Goal: Task Accomplishment & Management: Complete application form

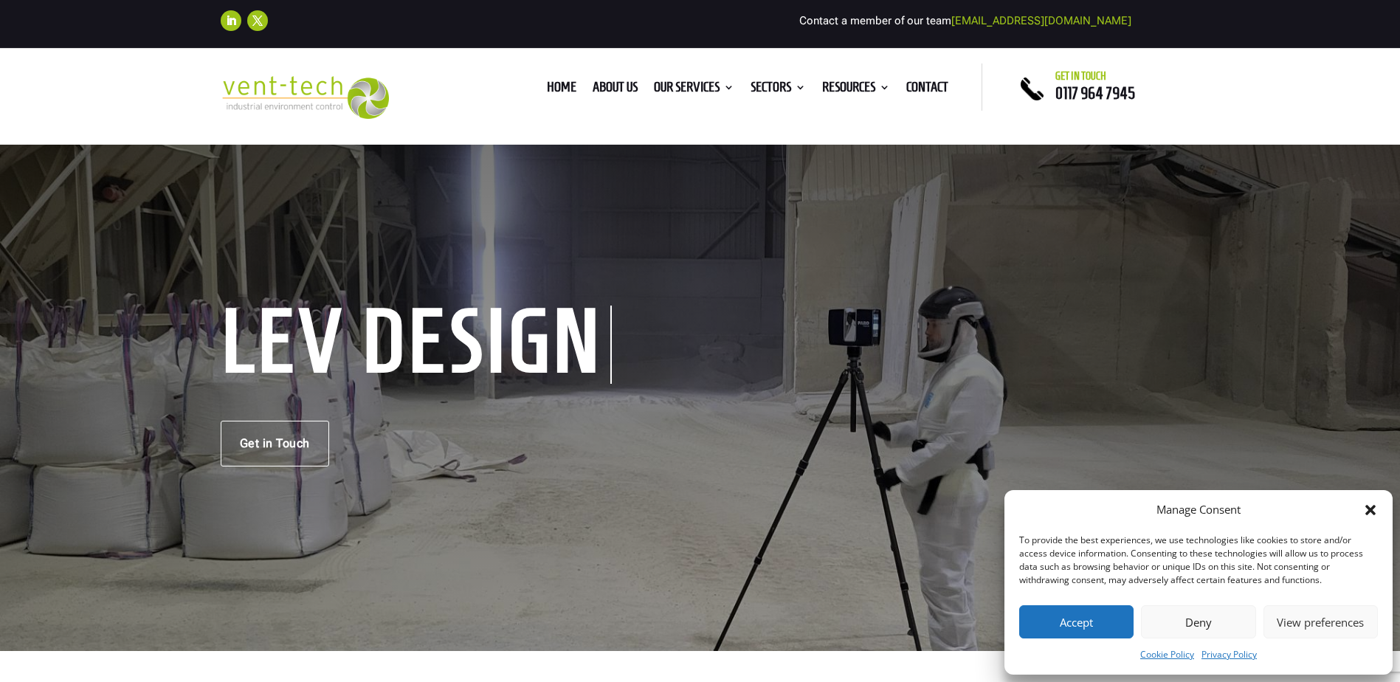
click at [1122, 614] on button "Accept" at bounding box center [1076, 621] width 114 height 33
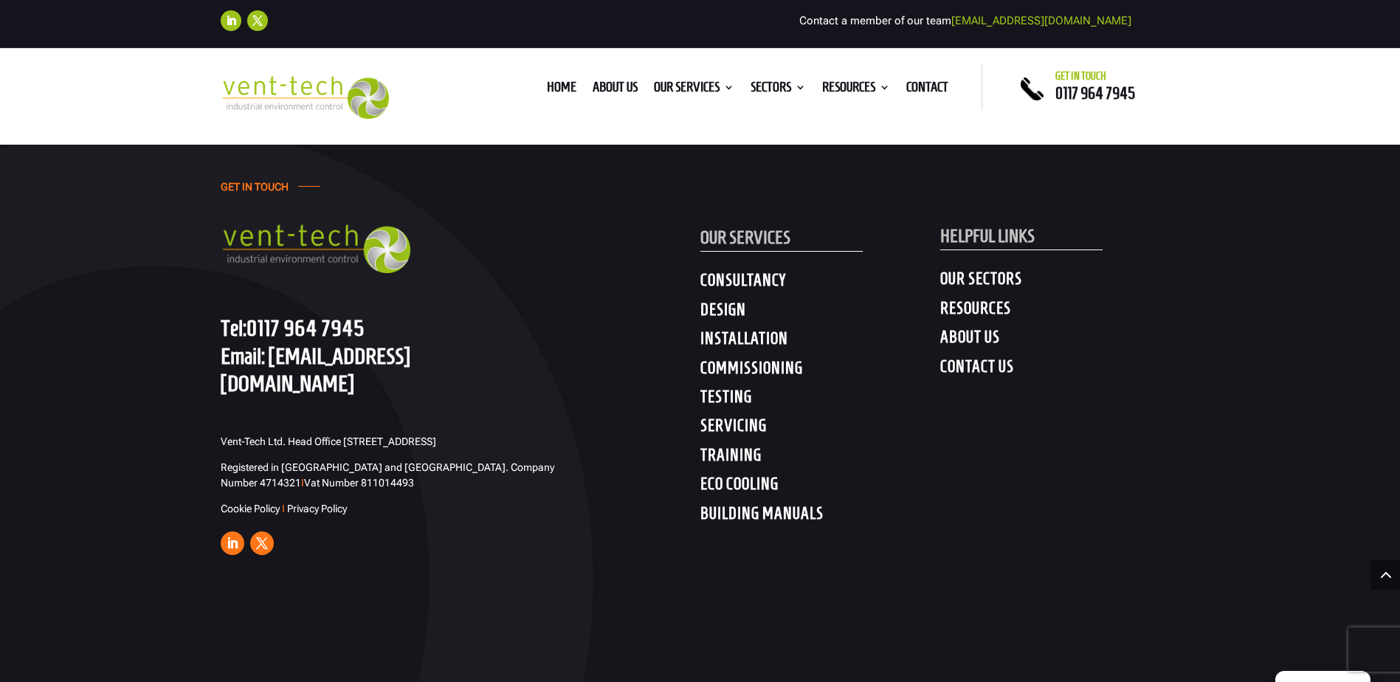
scroll to position [5710, 0]
click at [726, 385] on h4 "TESTING" at bounding box center [820, 398] width 240 height 27
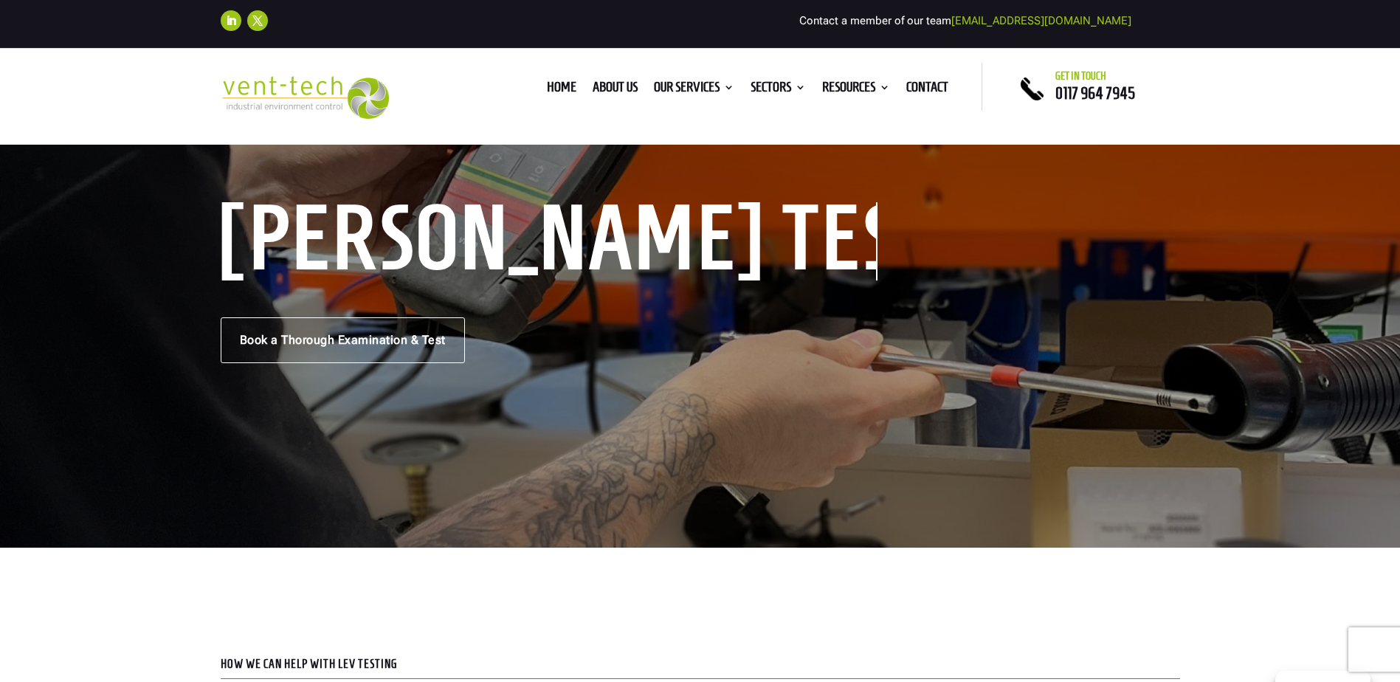
scroll to position [74, 0]
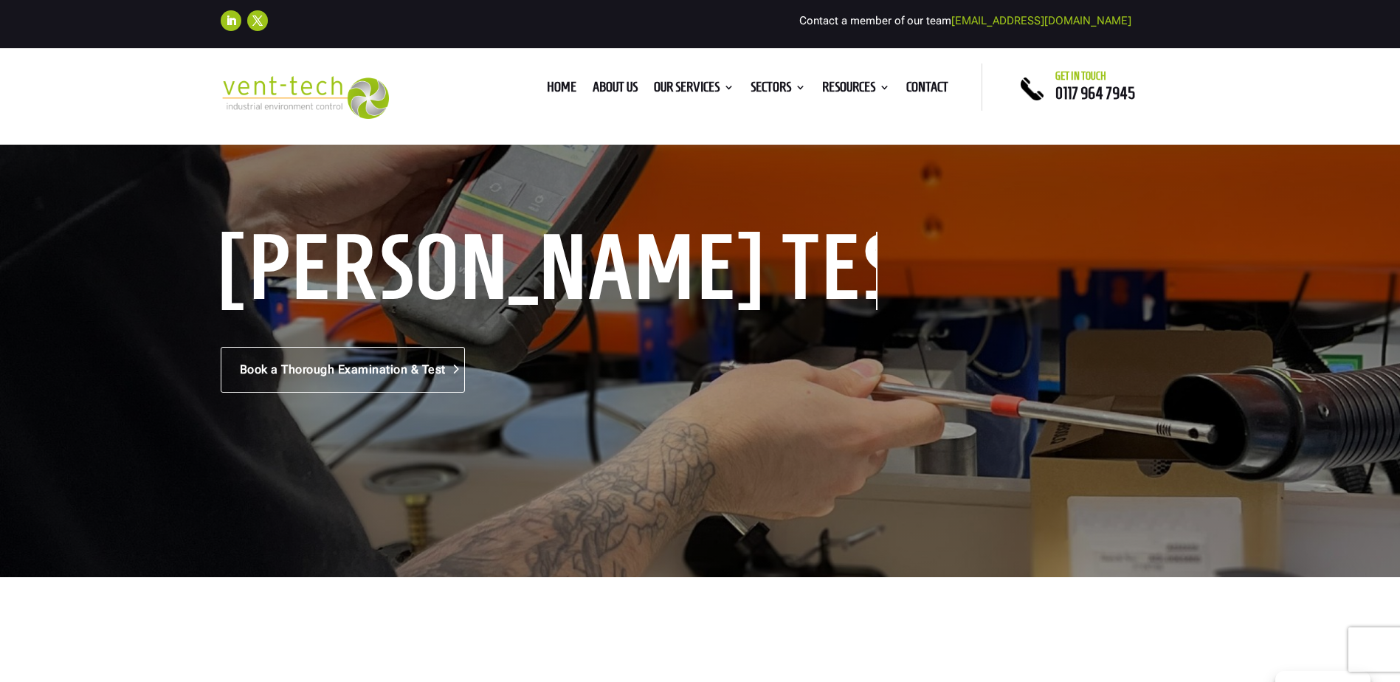
click at [386, 375] on link "Book a Thorough Examination & Test" at bounding box center [343, 370] width 244 height 46
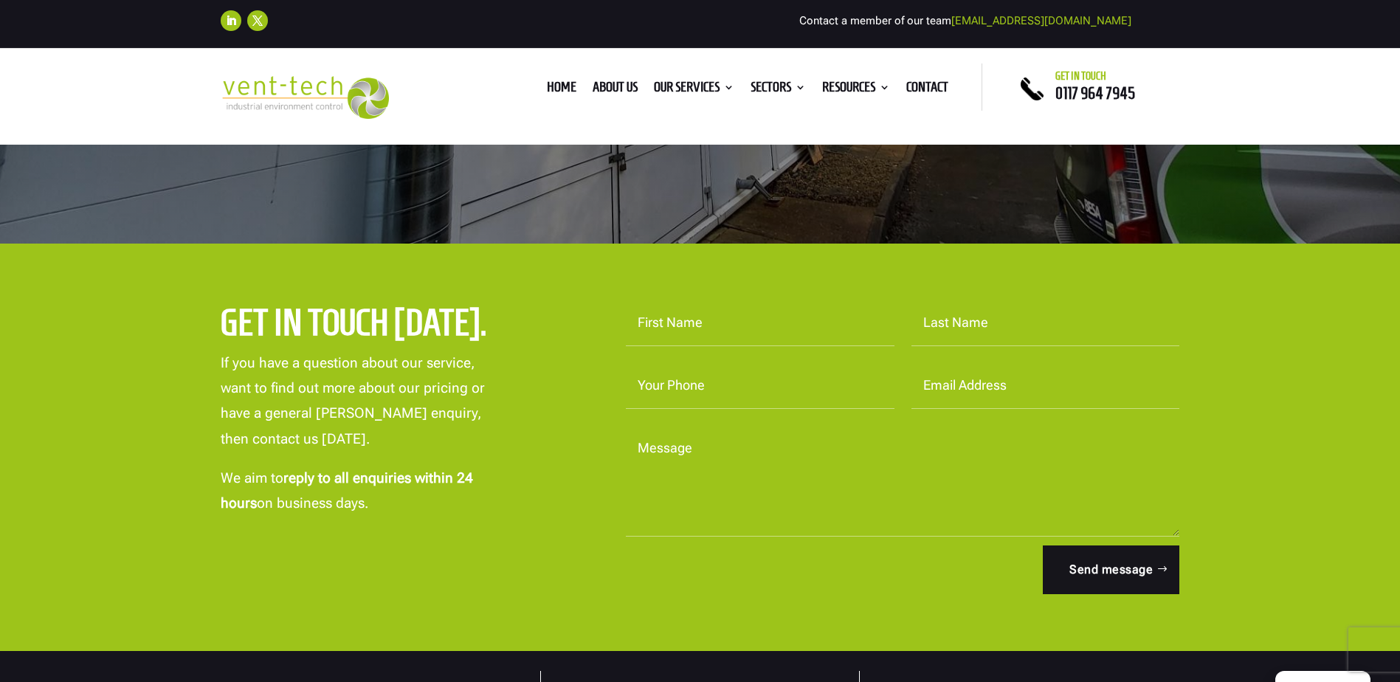
scroll to position [369, 0]
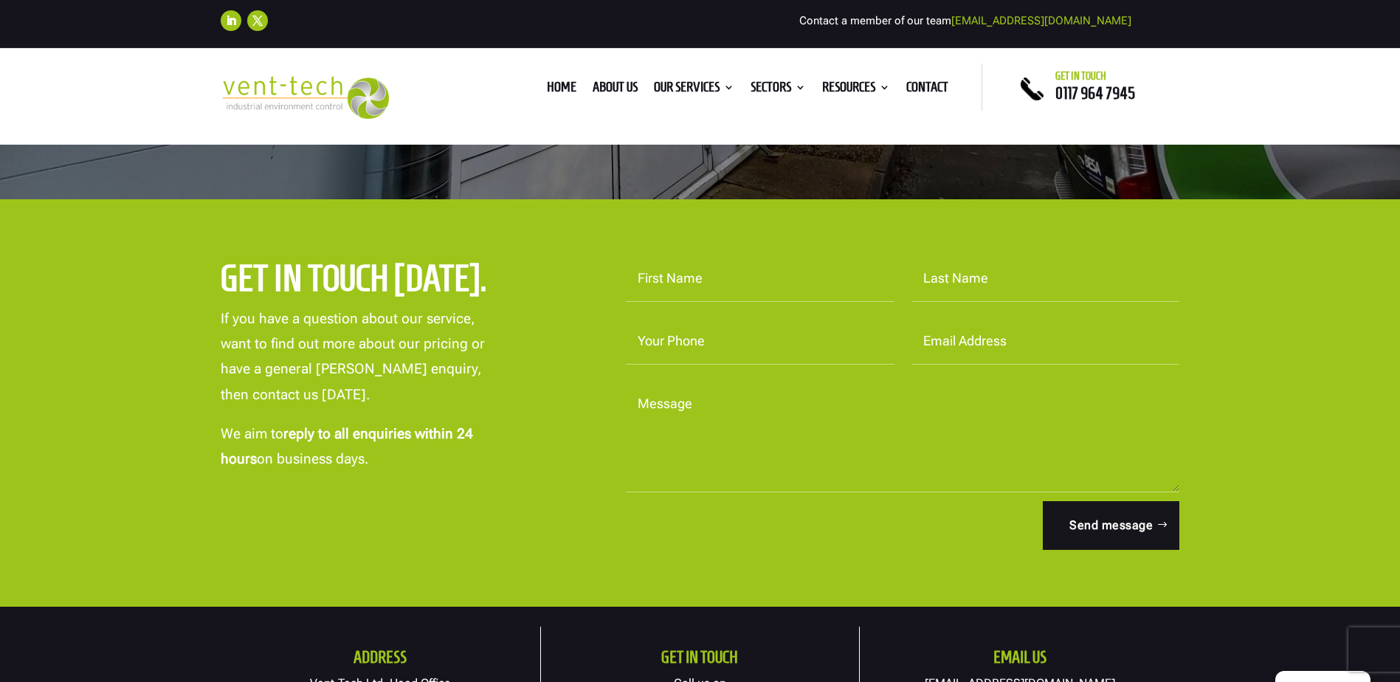
click at [729, 285] on input "First Name" at bounding box center [760, 279] width 269 height 46
type input "James"
type input "Sweeney"
type input "01216326888"
type input "james.sweeney@anopol.com"
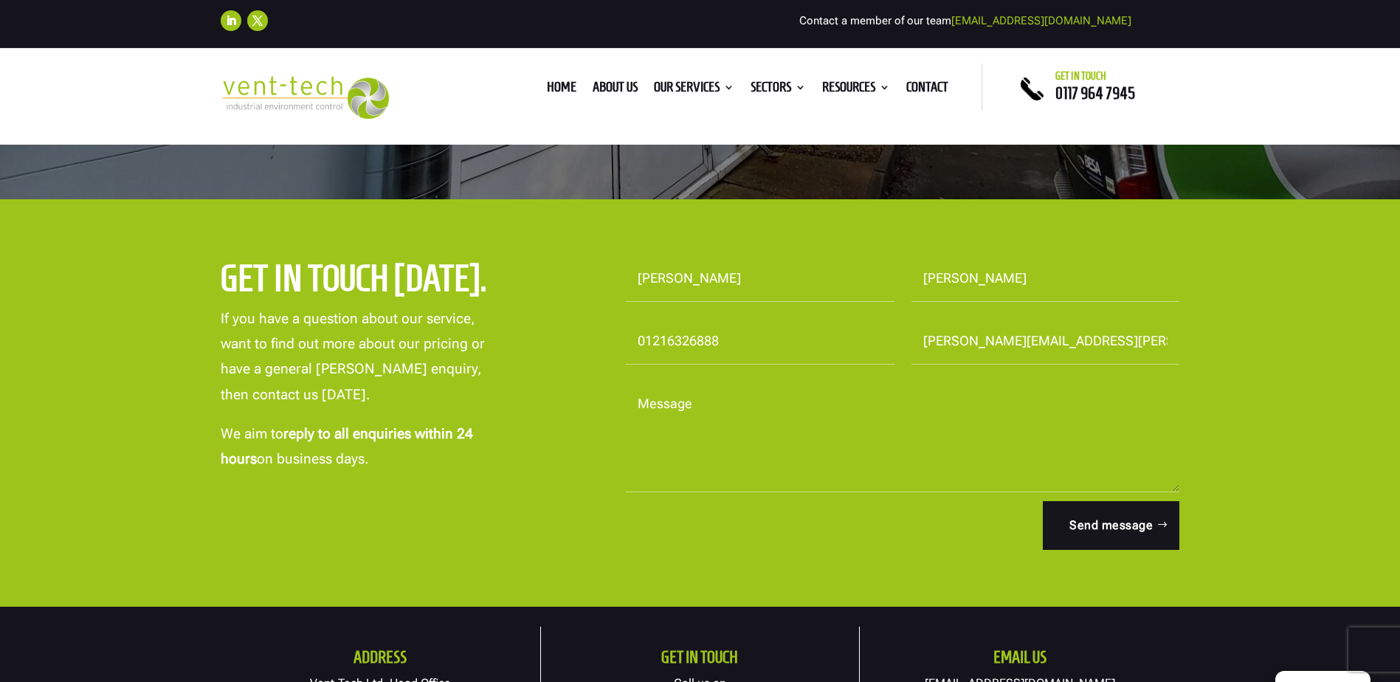
click at [722, 413] on textarea "Message" at bounding box center [903, 437] width 554 height 111
type textarea "E"
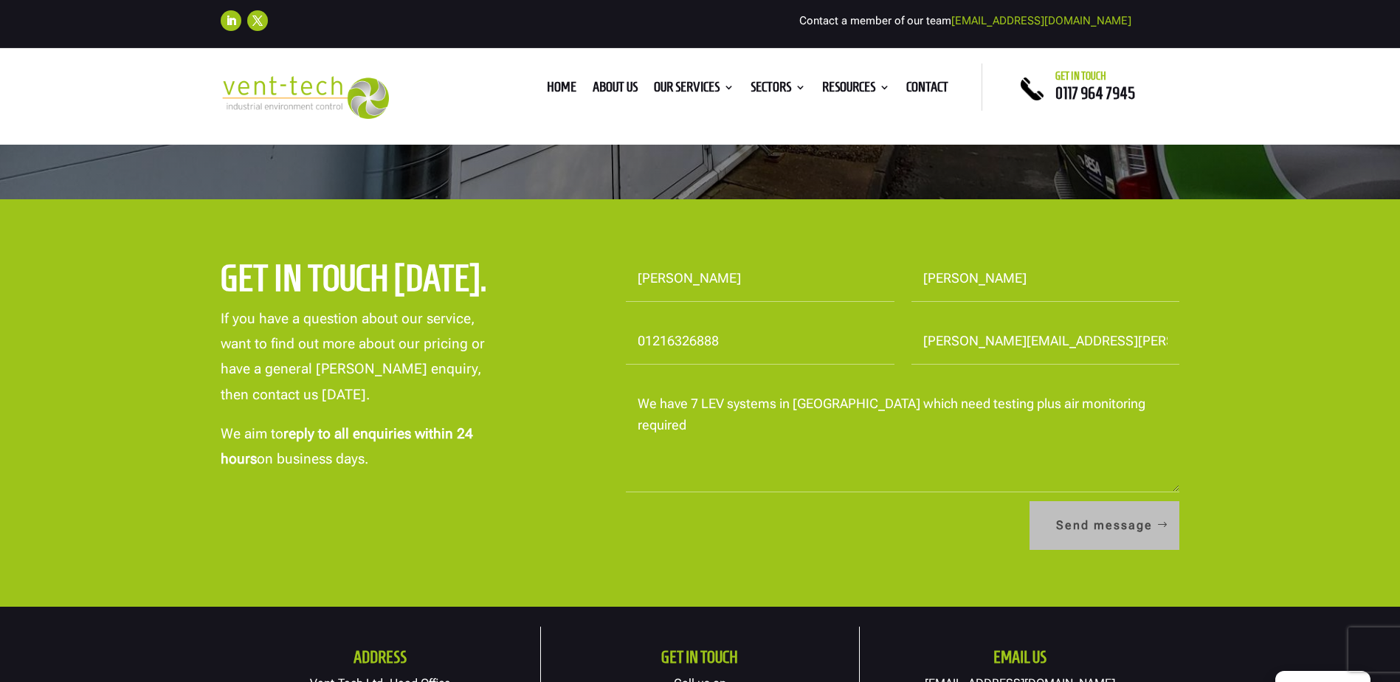
type textarea "We have 7 LEV systems in Birmingham which need testing plus air monitoring requ…"
click at [1105, 522] on button "Send message" at bounding box center [1104, 525] width 150 height 49
